Goal: Task Accomplishment & Management: Use online tool/utility

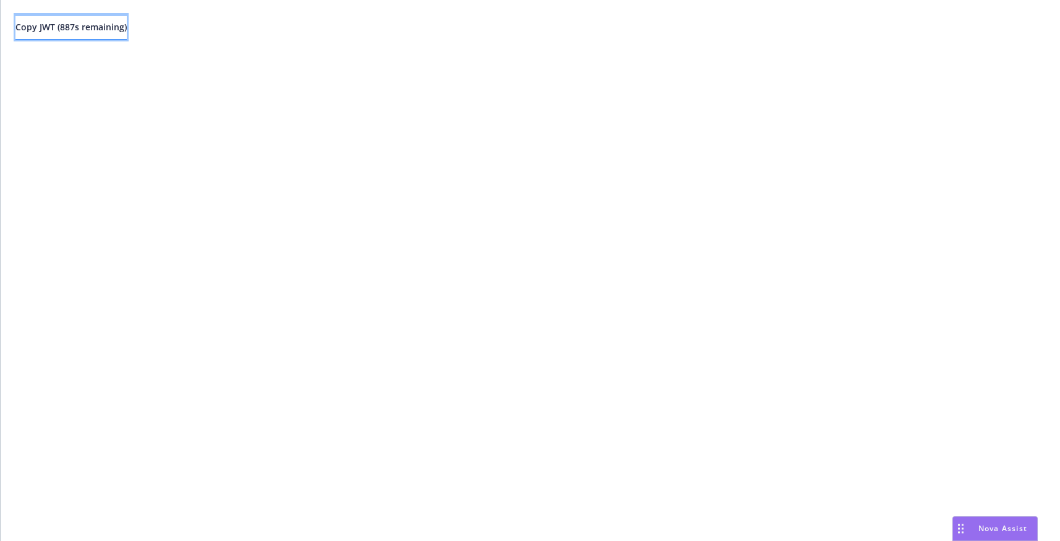
click at [127, 28] on span "Copy JWT ( 887 s remaining)" at bounding box center [70, 27] width 111 height 12
click at [171, 28] on div "Copy JWT ( 871 s remaining)" at bounding box center [531, 27] width 1060 height 54
click at [127, 32] on span "Copy JWT ( 870 s remaining)" at bounding box center [70, 27] width 111 height 12
